Goal: Information Seeking & Learning: Check status

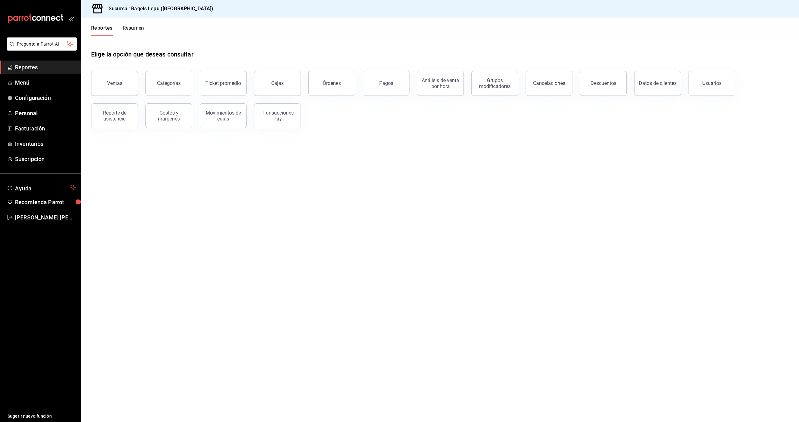
click at [208, 151] on main "Elige la opción que deseas consultar Ventas Categorías Ticket promedio Cajas Ór…" at bounding box center [440, 229] width 718 height 386
click at [121, 83] on div "Ventas" at bounding box center [114, 83] width 15 height 6
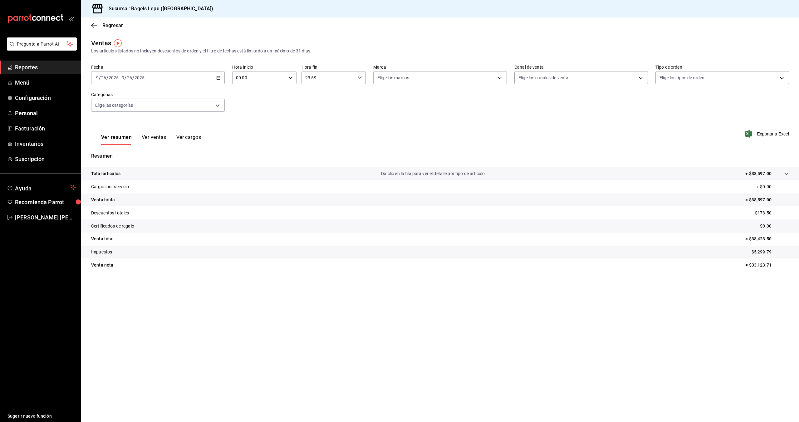
click at [365, 130] on div "Ver resumen Ver ventas Ver cargos Exportar a Excel" at bounding box center [440, 132] width 718 height 26
click at [42, 72] on link "Reportes" at bounding box center [40, 67] width 81 height 13
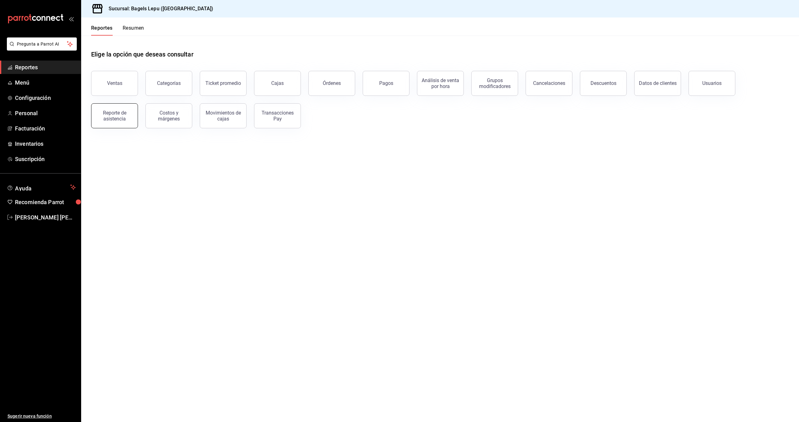
click at [126, 115] on div "Reporte de asistencia" at bounding box center [114, 116] width 39 height 12
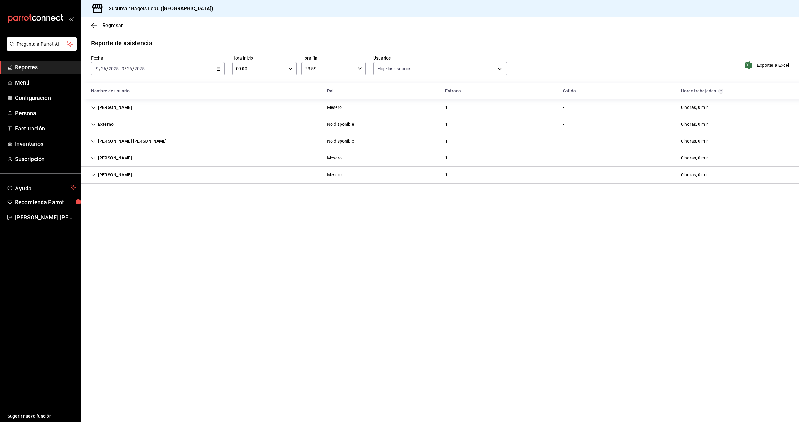
type input "a51ff5db-f45e-4789-8416-bac0de302d01,7f1bd2f0-b716-4860-9b2b-9079ef178547,46999…"
click at [221, 69] on div "[DATE] [DATE] - [DATE] [DATE]" at bounding box center [158, 68] width 134 height 13
click at [140, 86] on span "Hoy" at bounding box center [120, 87] width 48 height 7
click at [130, 124] on div "Externo No disponible 1 - 0 horas, 0 min" at bounding box center [440, 124] width 718 height 17
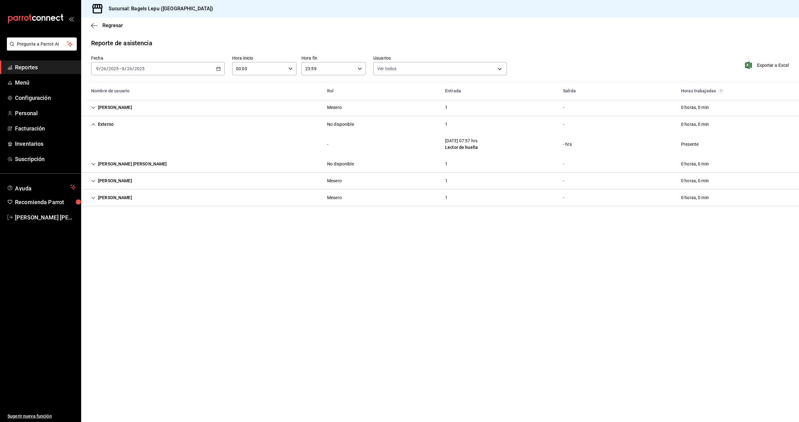
click at [118, 124] on div "Externo" at bounding box center [102, 125] width 32 height 12
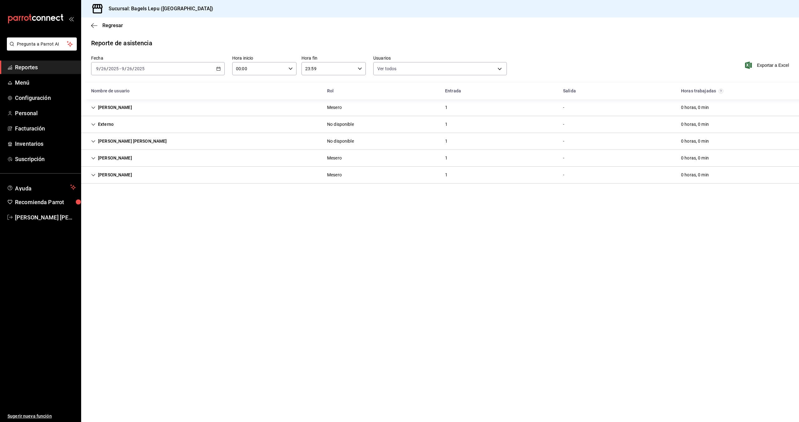
click at [118, 124] on div "Externo" at bounding box center [102, 125] width 32 height 12
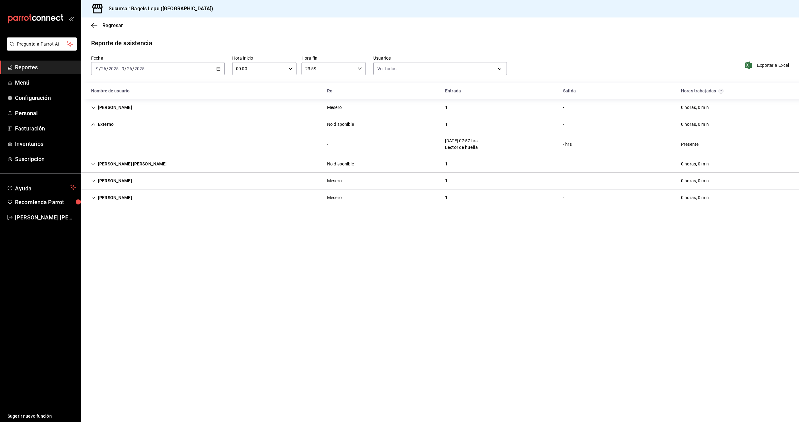
click at [118, 124] on div "Externo" at bounding box center [102, 125] width 32 height 12
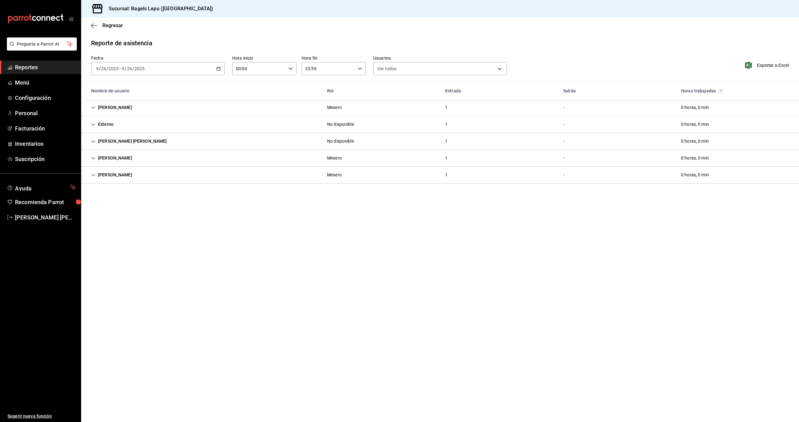
click at [221, 67] on div "[DATE] [DATE] - [DATE] [DATE]" at bounding box center [158, 68] width 134 height 13
click at [221, 102] on div "[PERSON_NAME] Mesero 1 - 0 horas, 0 min" at bounding box center [440, 107] width 718 height 17
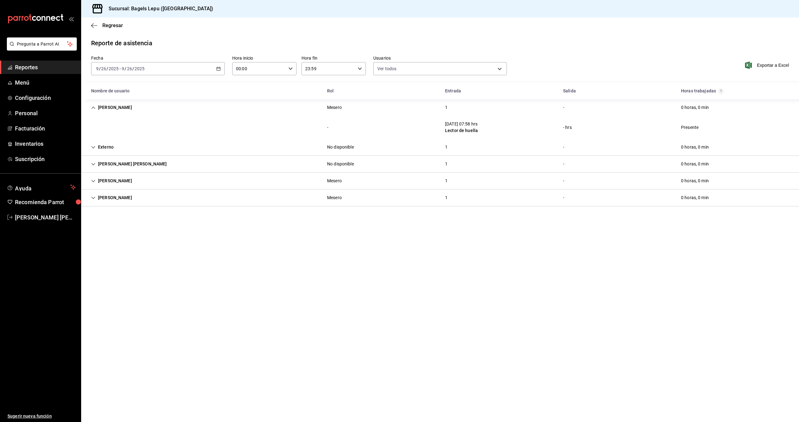
click at [215, 105] on div "[PERSON_NAME] Mesero 1 - 0 horas, 0 min" at bounding box center [440, 107] width 718 height 17
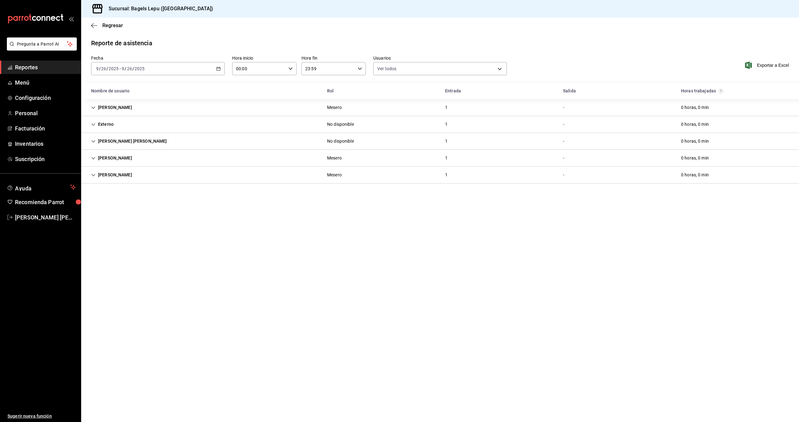
click at [178, 171] on div "[PERSON_NAME] Mesero 1 - 0 horas, 0 min" at bounding box center [440, 175] width 718 height 17
click at [218, 68] on icon "button" at bounding box center [218, 68] width 4 height 4
click at [137, 102] on span "Ayer" at bounding box center [120, 101] width 48 height 7
click at [217, 45] on div "Reporte de asistencia" at bounding box center [440, 42] width 698 height 9
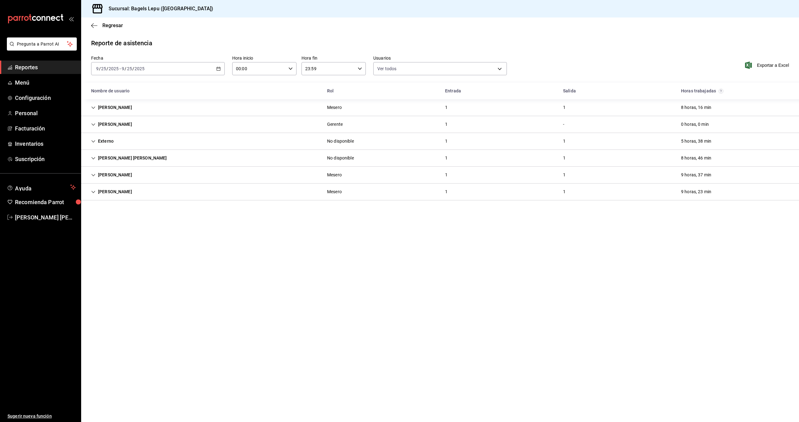
click at [218, 45] on div "Reporte de asistencia" at bounding box center [440, 42] width 698 height 9
drag, startPoint x: 151, startPoint y: 45, endPoint x: 85, endPoint y: 45, distance: 66.5
click at [85, 45] on div "Reporte de asistencia Fecha [DATE] [DATE] - [DATE] [DATE] Hora inicio 00:00 Hor…" at bounding box center [440, 119] width 718 height 162
click at [179, 44] on div "Reporte de asistencia" at bounding box center [440, 42] width 698 height 9
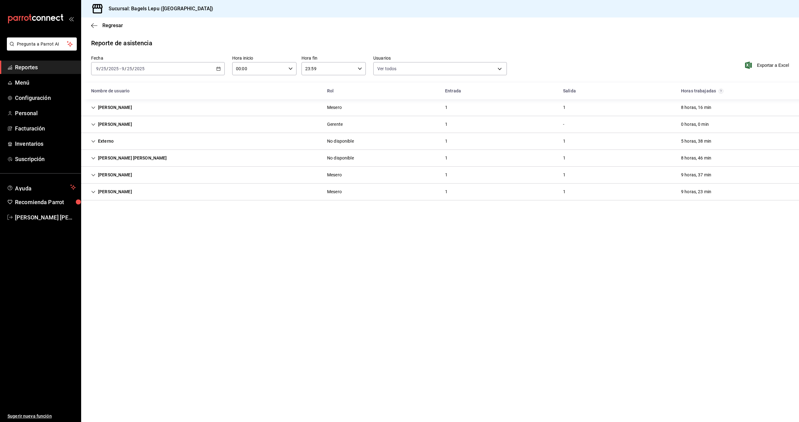
click at [198, 90] on div "Nombre de usuario" at bounding box center [204, 91] width 236 height 12
click at [219, 33] on main "Regresar Reporte de asistencia Fecha [DATE] [DATE] - [DATE] [DATE] Hora inicio …" at bounding box center [440, 219] width 718 height 405
click at [159, 44] on div "Reporte de asistencia" at bounding box center [440, 42] width 698 height 9
drag, startPoint x: 158, startPoint y: 44, endPoint x: 91, endPoint y: 42, distance: 67.1
click at [91, 42] on div "Reporte de asistencia" at bounding box center [440, 42] width 698 height 9
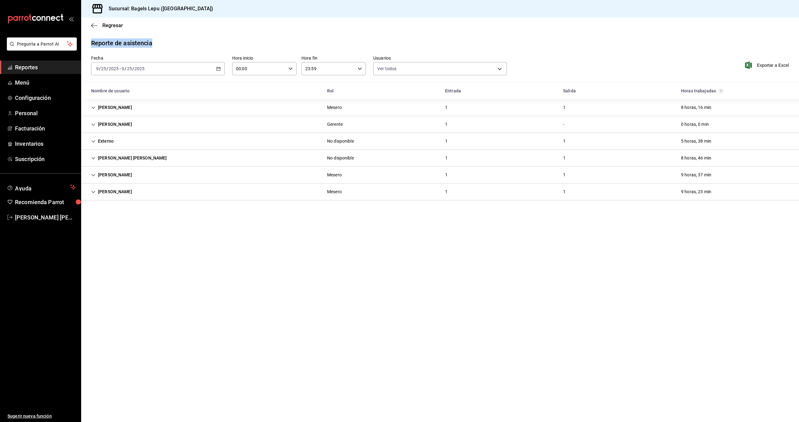
click at [98, 45] on div "Reporte de asistencia" at bounding box center [121, 42] width 61 height 9
drag, startPoint x: 98, startPoint y: 45, endPoint x: 156, endPoint y: 43, distance: 57.8
click at [156, 43] on div "Reporte de asistencia" at bounding box center [440, 42] width 698 height 9
click at [178, 159] on div "[PERSON_NAME] [PERSON_NAME] No disponible 1 1 8 horas, 46 min" at bounding box center [440, 158] width 718 height 17
click at [217, 68] on icon "button" at bounding box center [218, 68] width 4 height 4
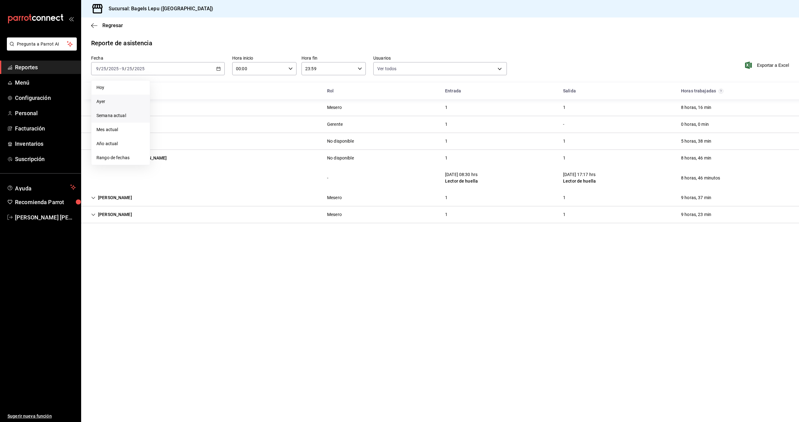
click at [114, 117] on span "Semana actual" at bounding box center [120, 115] width 48 height 7
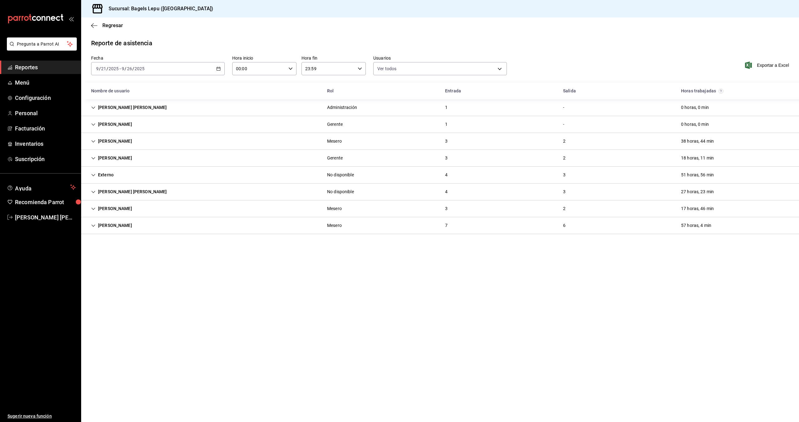
click at [159, 103] on div "[PERSON_NAME] [PERSON_NAME] Administración 1 - 0 horas, 0 min" at bounding box center [440, 107] width 718 height 17
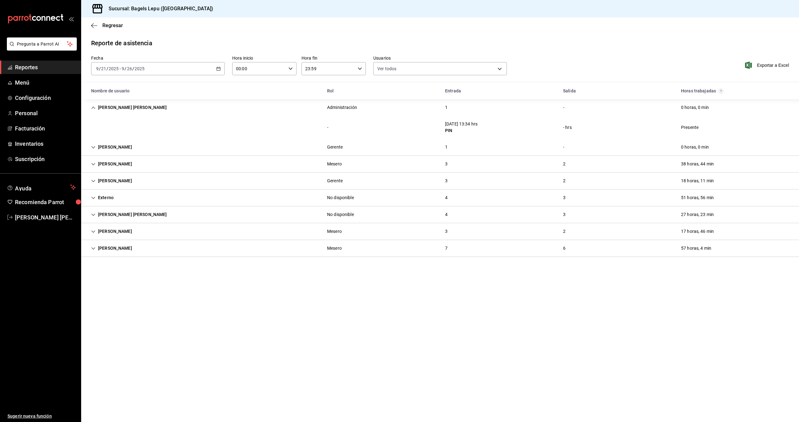
click at [159, 103] on div "[PERSON_NAME] [PERSON_NAME] Administración 1 - 0 horas, 0 min" at bounding box center [440, 107] width 718 height 17
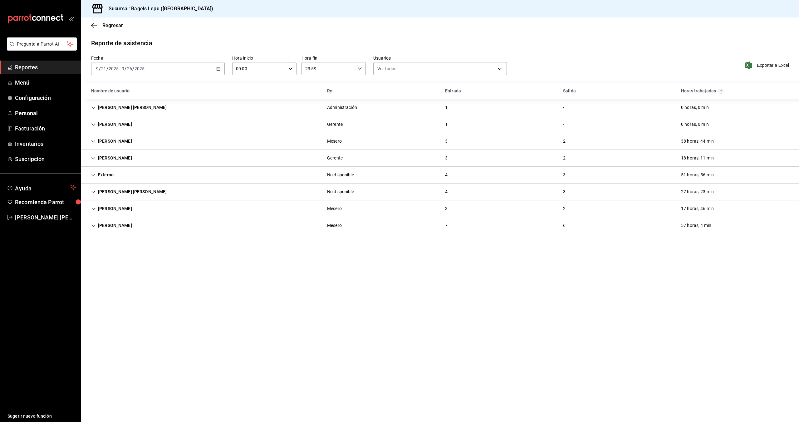
click at [155, 126] on div "[PERSON_NAME] Gerente 1 - 0 horas, 0 min" at bounding box center [440, 124] width 718 height 17
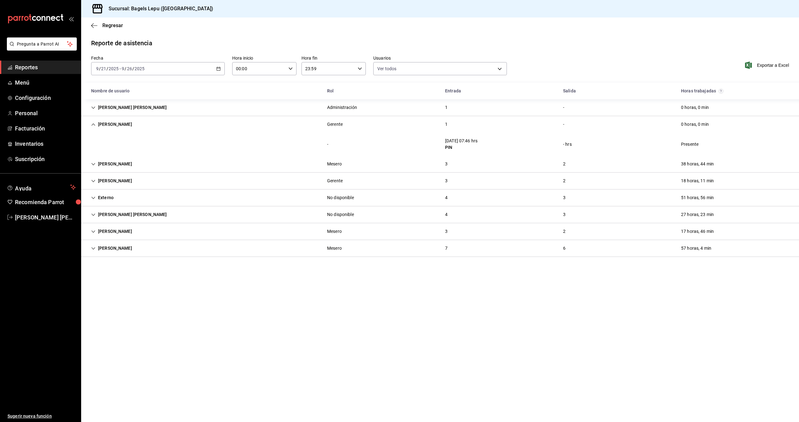
click at [155, 126] on div "[PERSON_NAME] Gerente 1 - 0 horas, 0 min" at bounding box center [440, 124] width 718 height 17
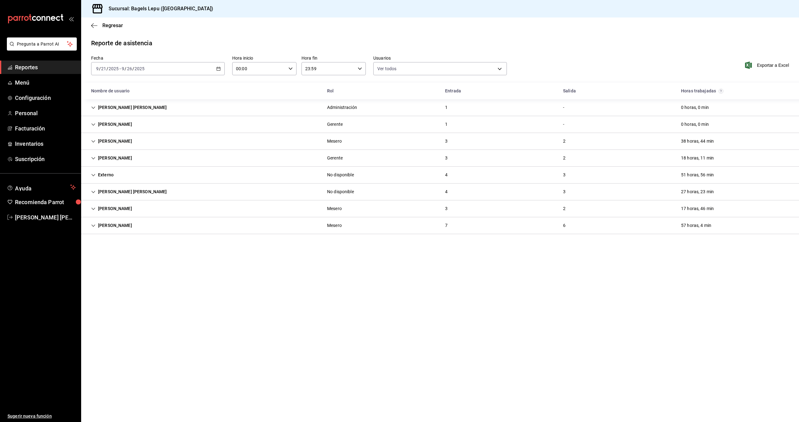
click at [217, 70] on icon "button" at bounding box center [218, 68] width 4 height 4
click at [128, 156] on span "Rango de fechas" at bounding box center [120, 158] width 48 height 7
click at [175, 139] on abbr "16" at bounding box center [174, 137] width 4 height 4
click at [228, 139] on abbr "21" at bounding box center [230, 137] width 4 height 4
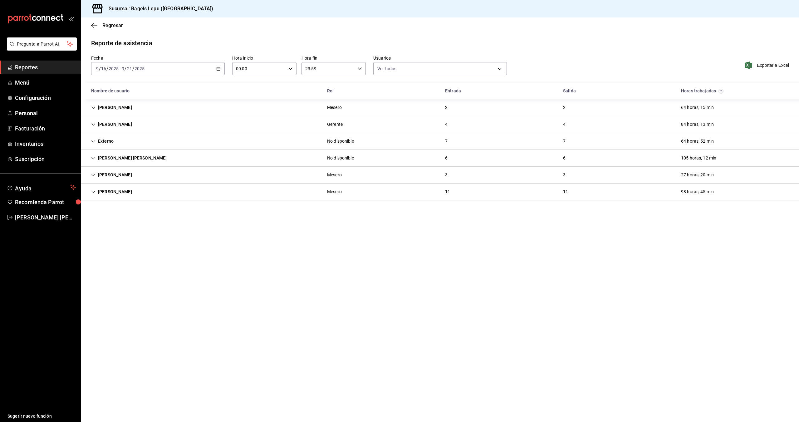
click at [151, 143] on div "Externo No disponible 7 7 64 horas, 52 min" at bounding box center [440, 141] width 718 height 17
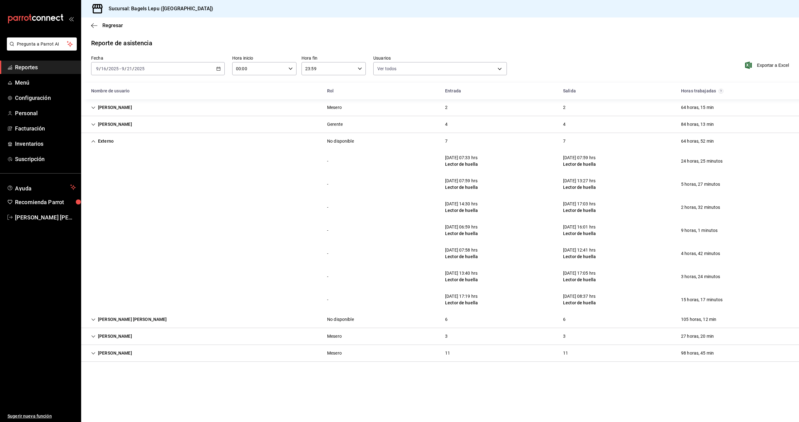
click at [151, 143] on div "Externo No disponible 7 7 64 horas, 52 min" at bounding box center [440, 141] width 718 height 17
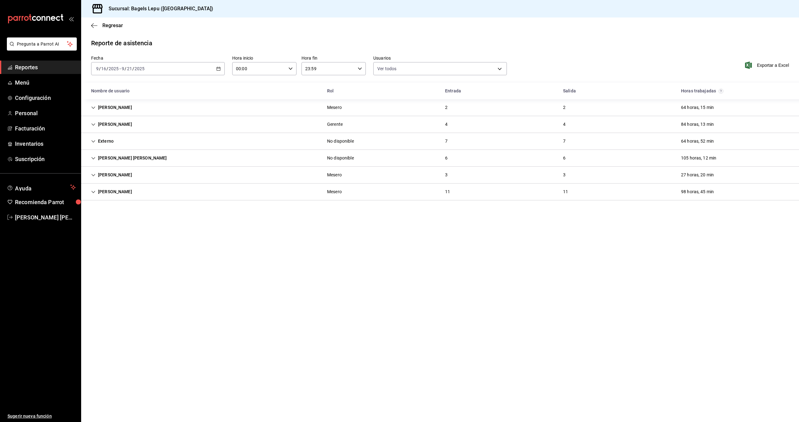
click at [214, 67] on div "[DATE] [DATE] - [DATE] [DATE]" at bounding box center [158, 68] width 134 height 13
click at [121, 120] on li "Semana actual" at bounding box center [120, 116] width 58 height 14
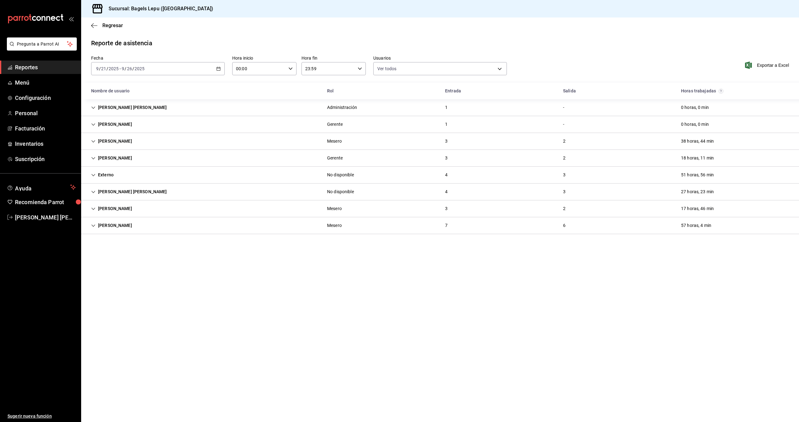
click at [140, 162] on div "[PERSON_NAME] Gerente 3 2 18 horas, 11 min" at bounding box center [440, 158] width 718 height 17
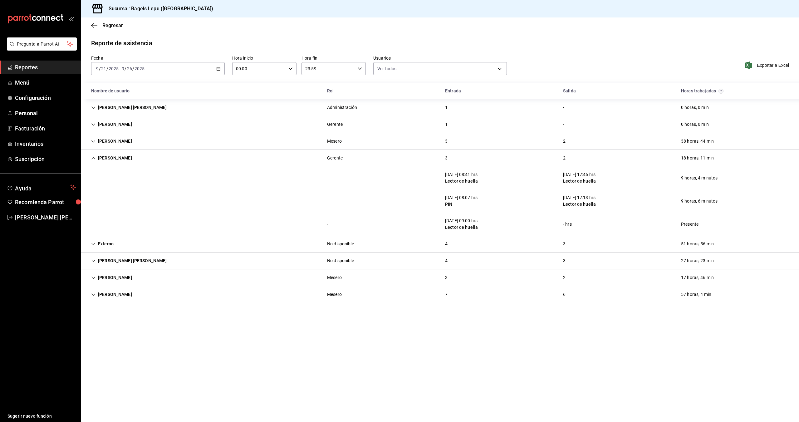
click at [106, 140] on div "[PERSON_NAME]" at bounding box center [111, 141] width 51 height 12
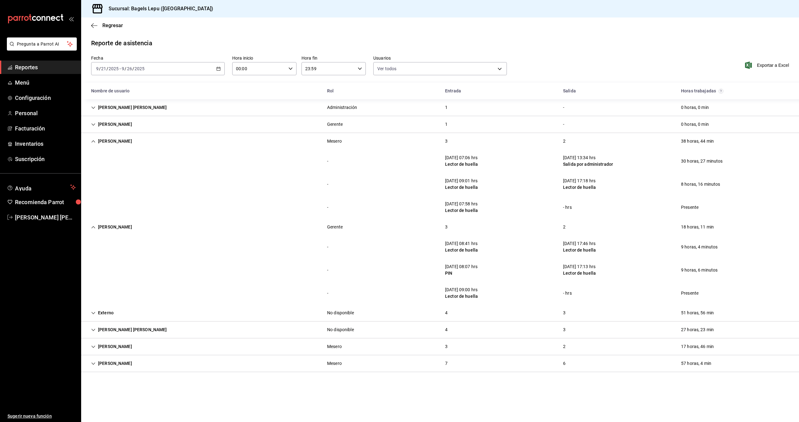
click at [106, 140] on div "[PERSON_NAME]" at bounding box center [111, 141] width 51 height 12
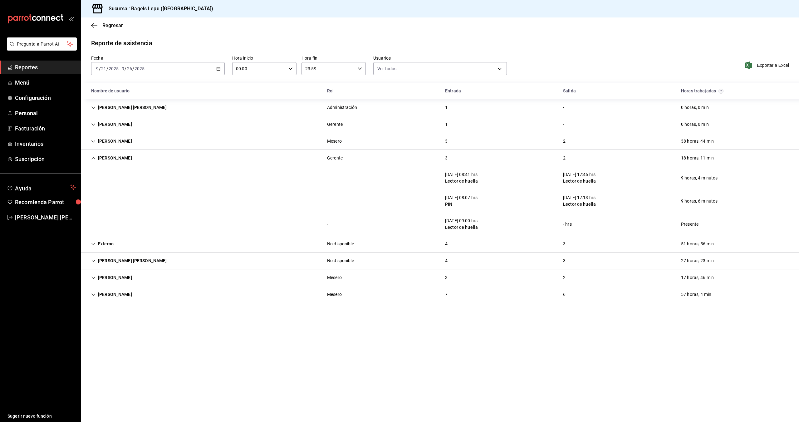
click at [279, 39] on div "Reporte de asistencia" at bounding box center [440, 42] width 698 height 9
click at [125, 159] on div "[PERSON_NAME] Gerente 3 2 18 horas, 11 min" at bounding box center [440, 158] width 718 height 17
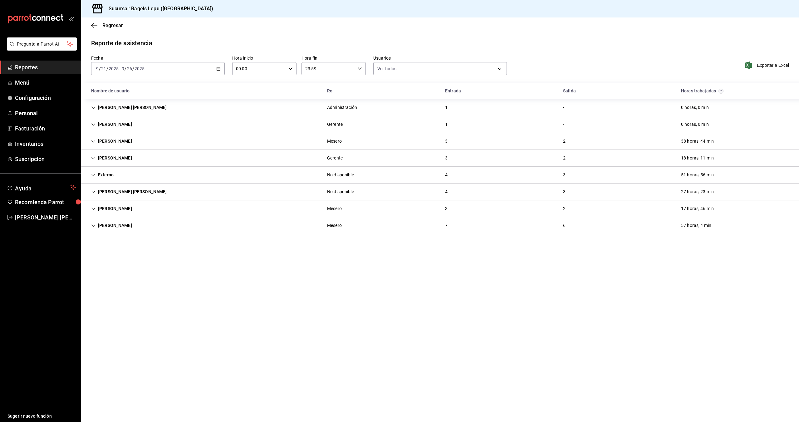
click at [127, 210] on div "[PERSON_NAME]" at bounding box center [111, 209] width 51 height 12
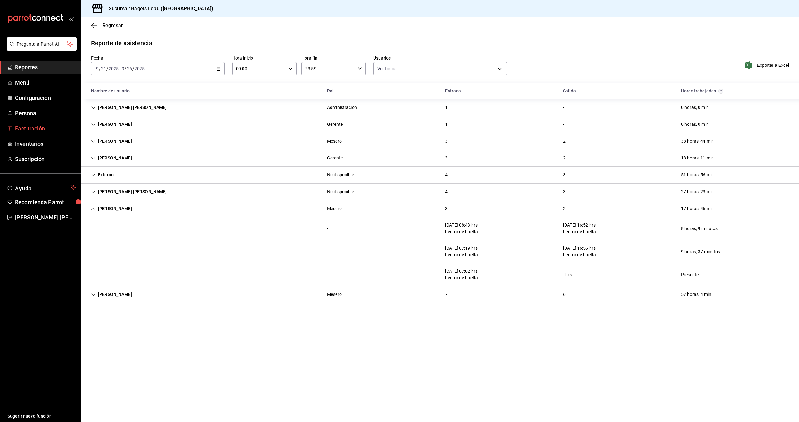
click at [33, 131] on span "Facturación" at bounding box center [45, 128] width 61 height 8
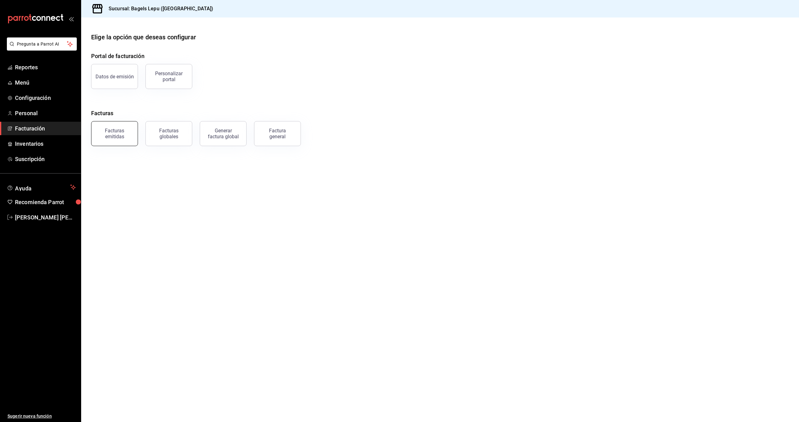
click at [125, 139] on div "Facturas emitidas" at bounding box center [114, 134] width 39 height 12
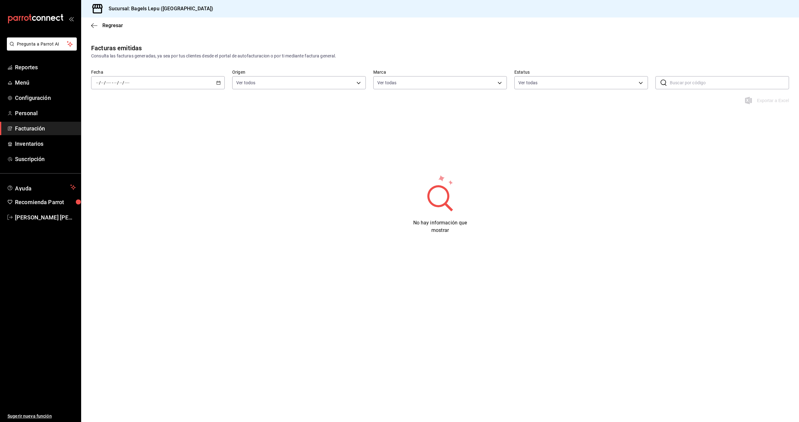
type input "f3da0a46-a0de-4f7e-aeac-42bd79f6e9b3"
click at [91, 27] on icon "button" at bounding box center [94, 26] width 6 height 6
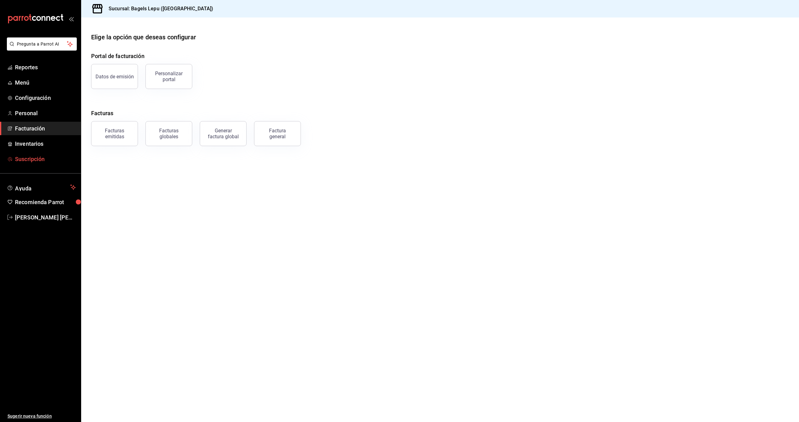
click at [32, 164] on link "Suscripción" at bounding box center [40, 158] width 81 height 13
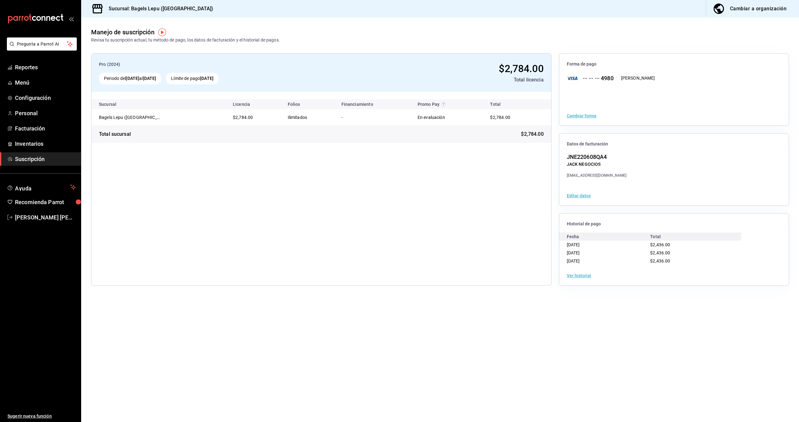
click at [584, 278] on button "Ver historial" at bounding box center [579, 275] width 24 height 4
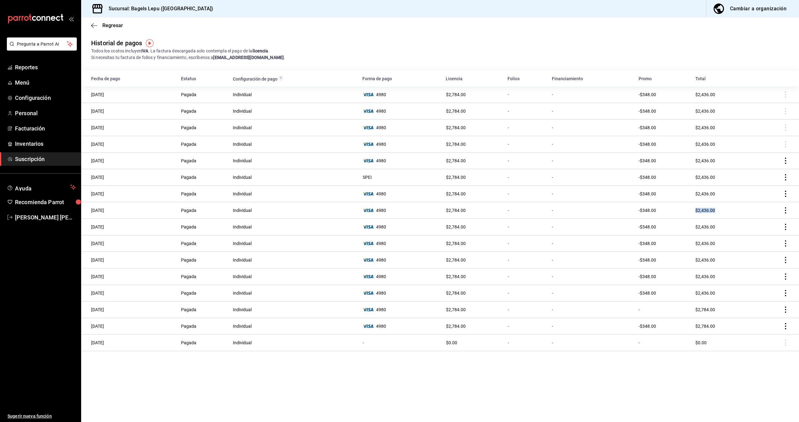
drag, startPoint x: 694, startPoint y: 210, endPoint x: 728, endPoint y: 210, distance: 35.0
click at [728, 210] on td "$2,436.00" at bounding box center [723, 210] width 62 height 17
copy span "$2,436.00"
click at [27, 110] on span "Personal" at bounding box center [45, 113] width 61 height 8
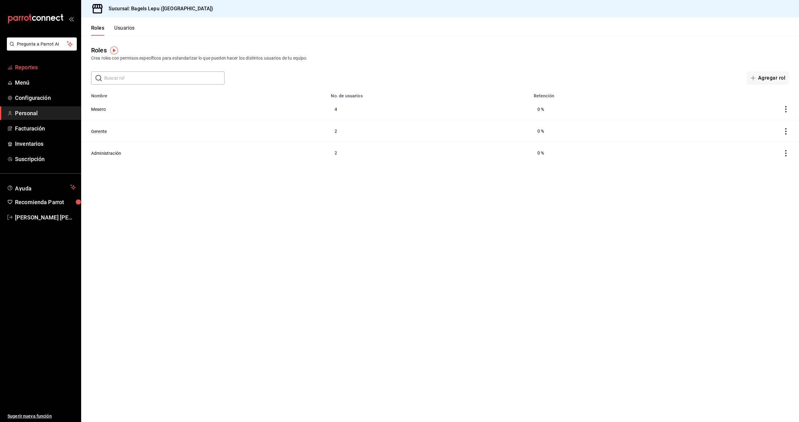
click at [27, 71] on span "Reportes" at bounding box center [45, 67] width 61 height 8
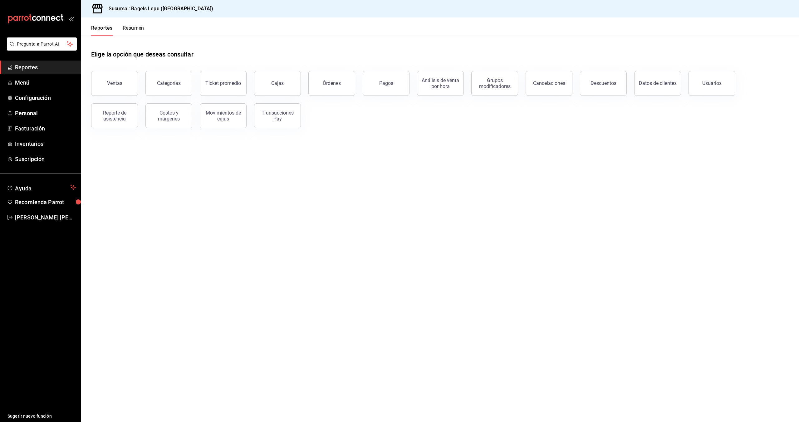
drag, startPoint x: 426, startPoint y: 86, endPoint x: 426, endPoint y: 124, distance: 37.1
click at [426, 124] on div "Ventas Categorías Ticket promedio Cajas Órdenes Pagos Análisis de venta por hor…" at bounding box center [436, 95] width 705 height 65
